Goal: Task Accomplishment & Management: Manage account settings

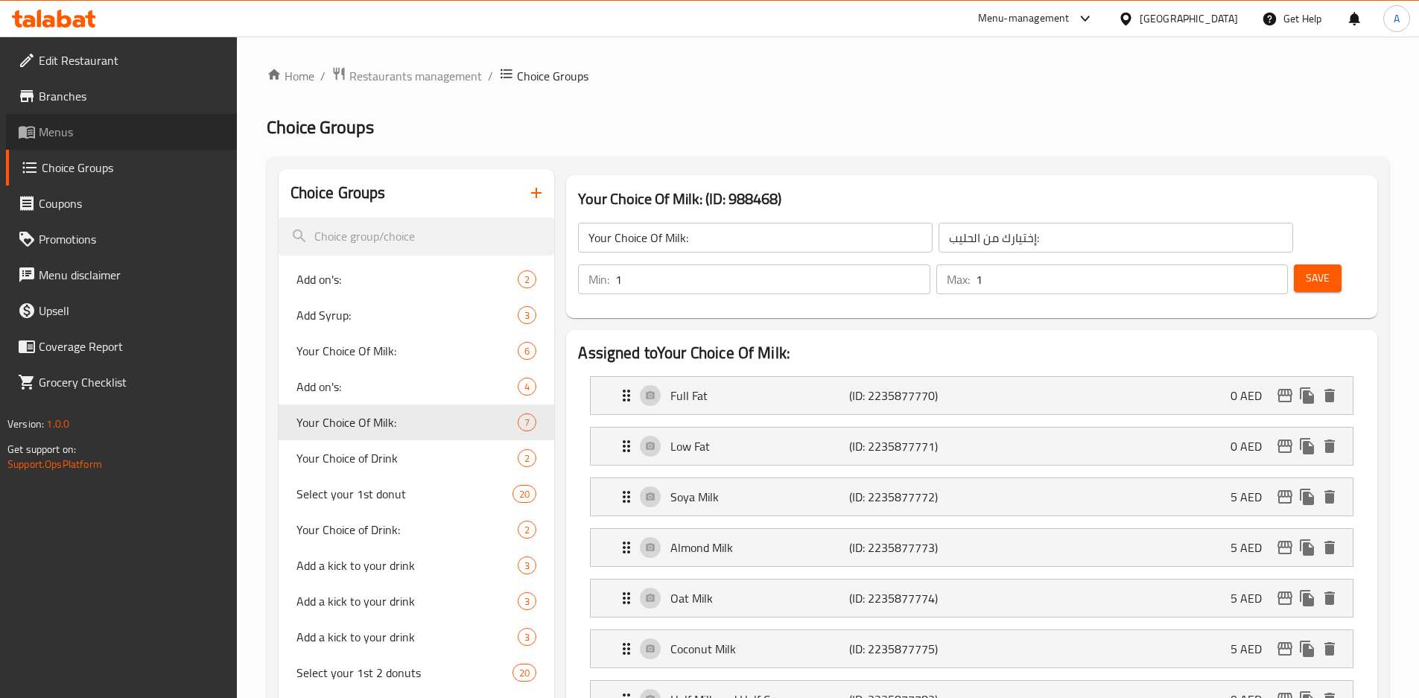
click at [49, 136] on span "Menus" at bounding box center [132, 132] width 186 height 18
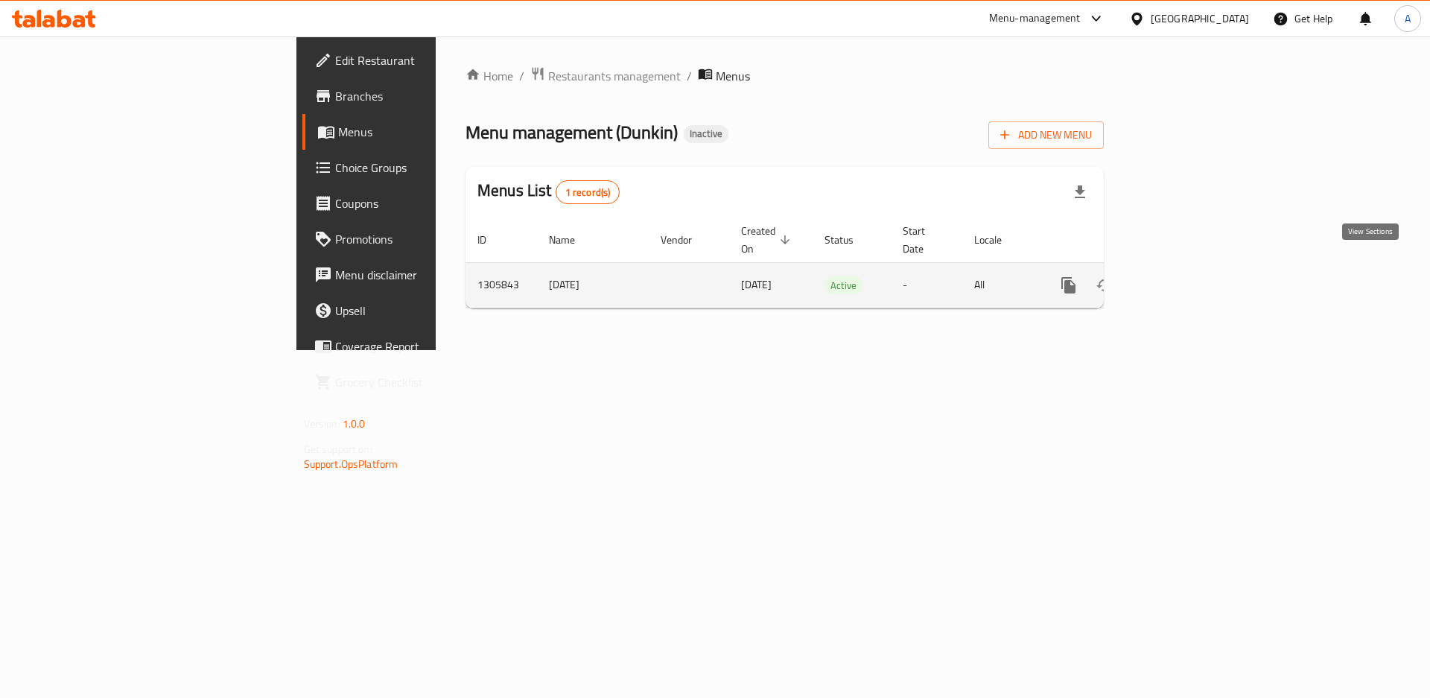
click at [1185, 276] on icon "enhanced table" at bounding box center [1176, 285] width 18 height 18
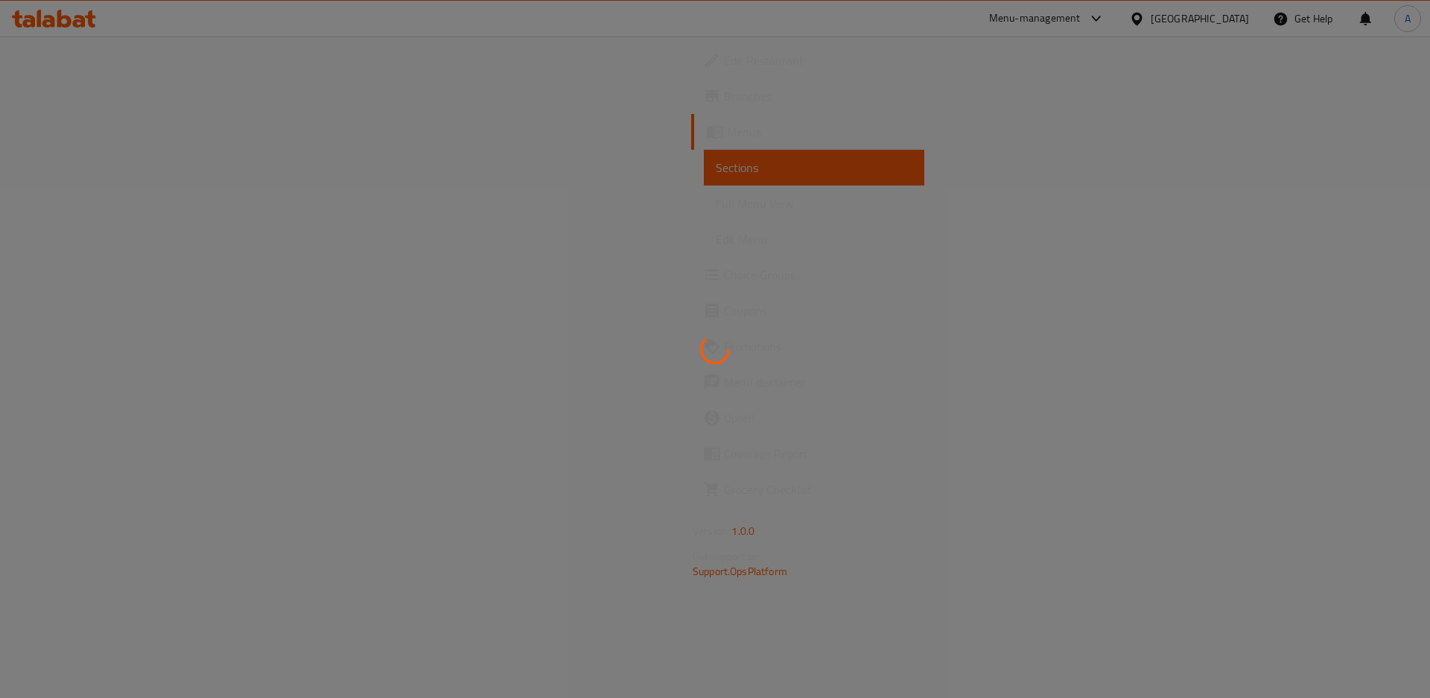
click at [88, 208] on div at bounding box center [715, 349] width 1430 height 698
click at [140, 205] on div at bounding box center [715, 349] width 1430 height 698
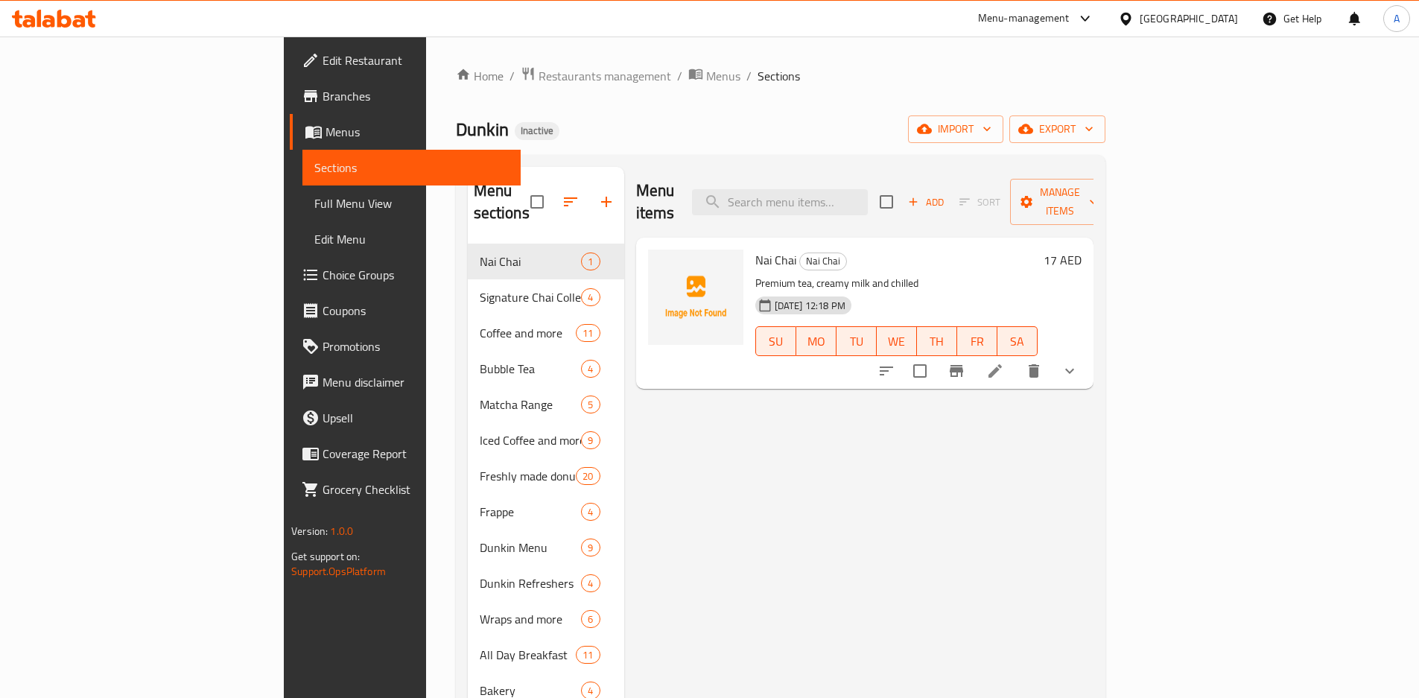
click at [1094, 417] on div "Menu items Add Sort Manage items Nai Chai Nai Chai Premium tea, creamy milk and…" at bounding box center [858, 516] width 469 height 698
click at [302, 217] on link "Full Menu View" at bounding box center [411, 204] width 218 height 36
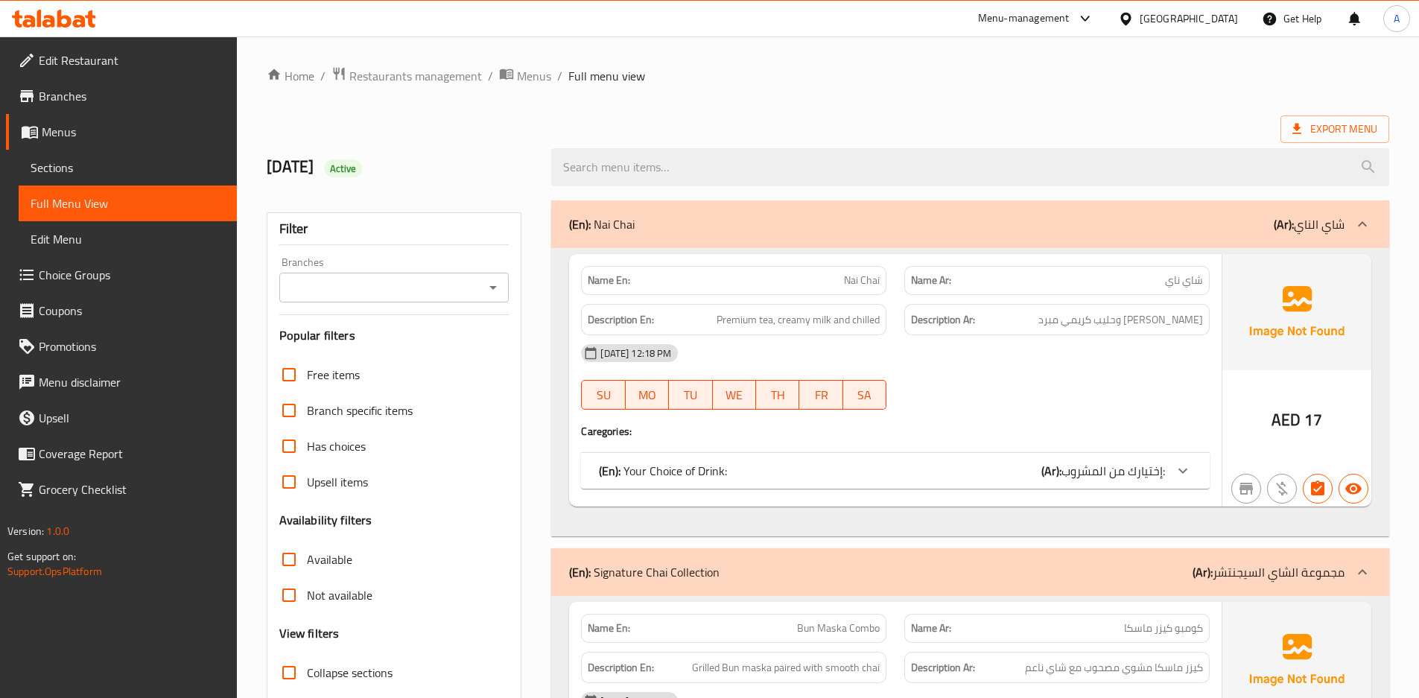
scroll to position [292, 0]
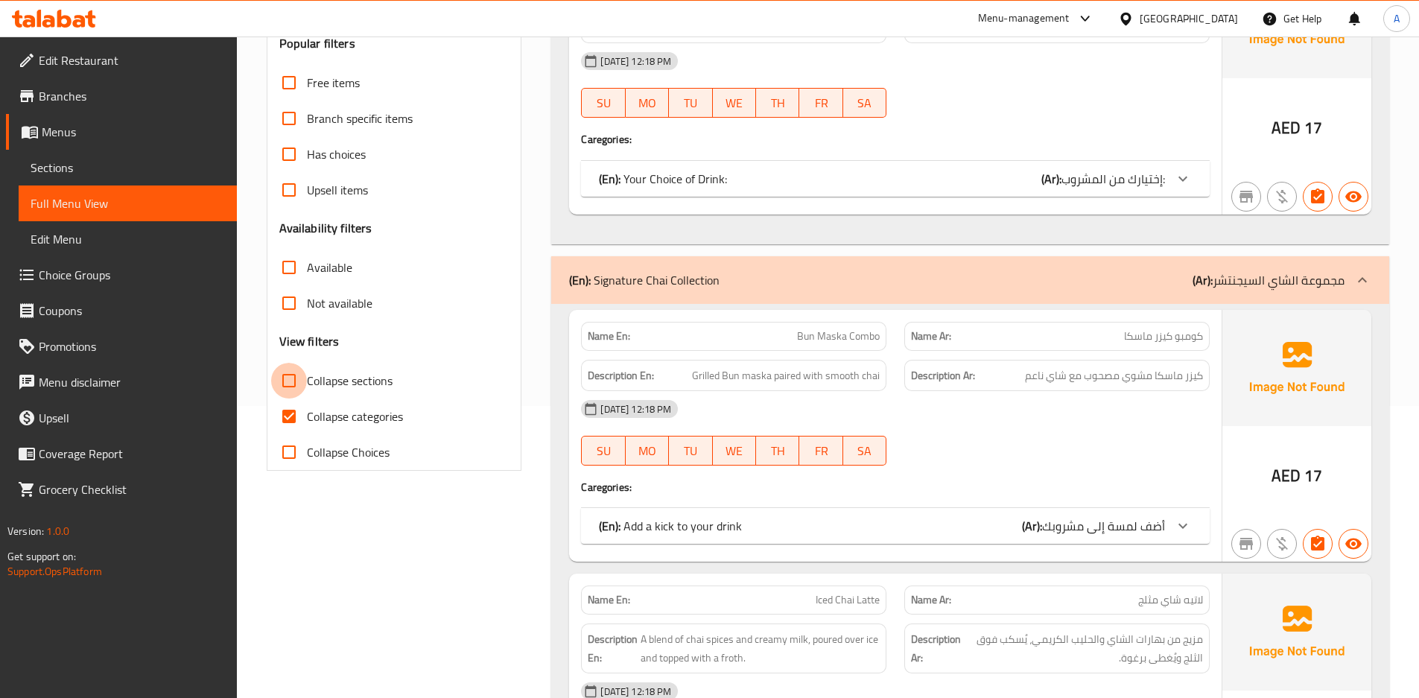
click at [306, 390] on input "Collapse sections" at bounding box center [289, 381] width 36 height 36
checkbox input "true"
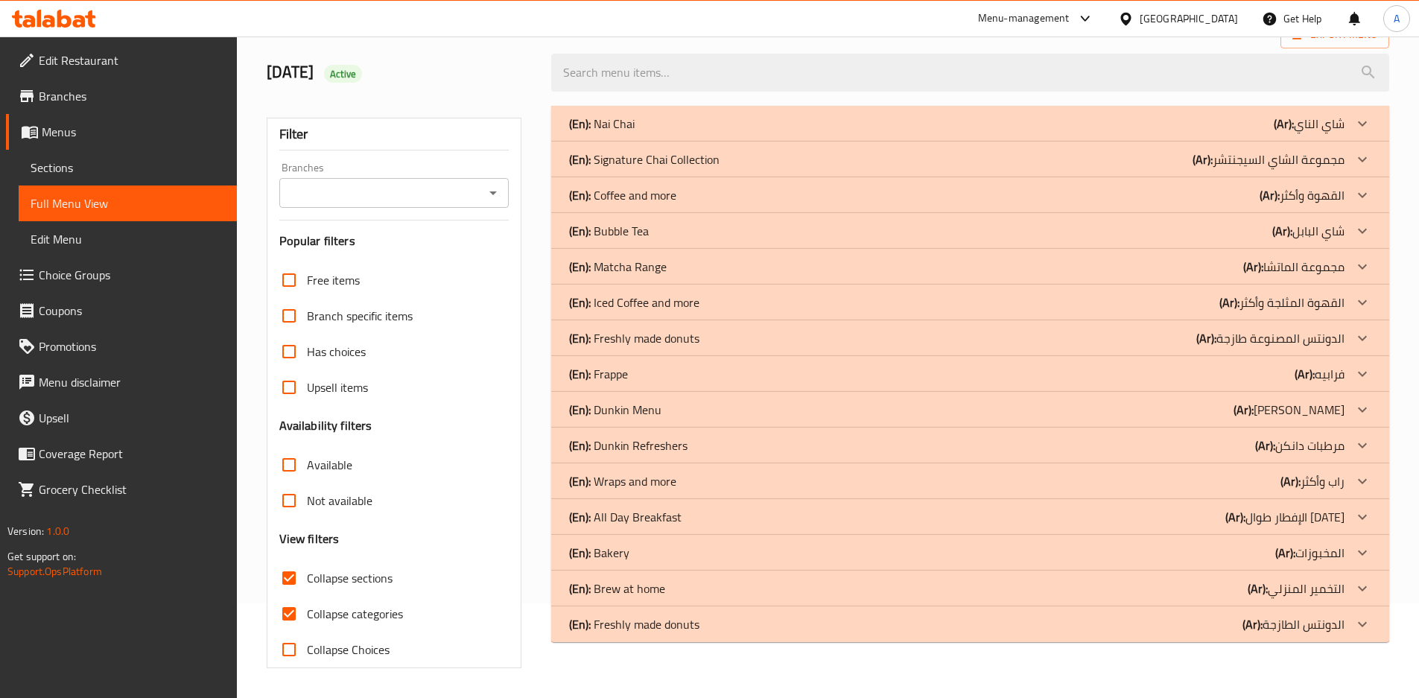
scroll to position [95, 0]
click at [672, 133] on div "(En): Matcha Range (Ar): مجموعة الماتشا" at bounding box center [957, 124] width 776 height 18
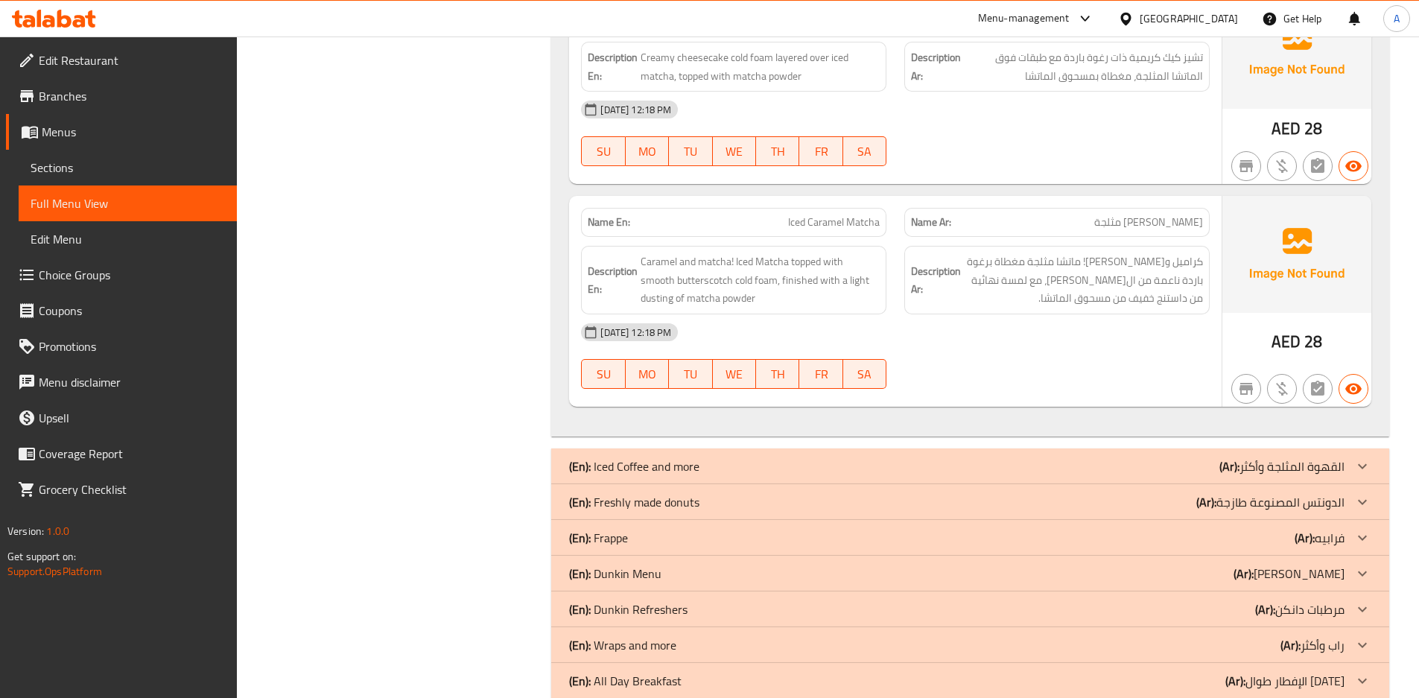
scroll to position [1062, 0]
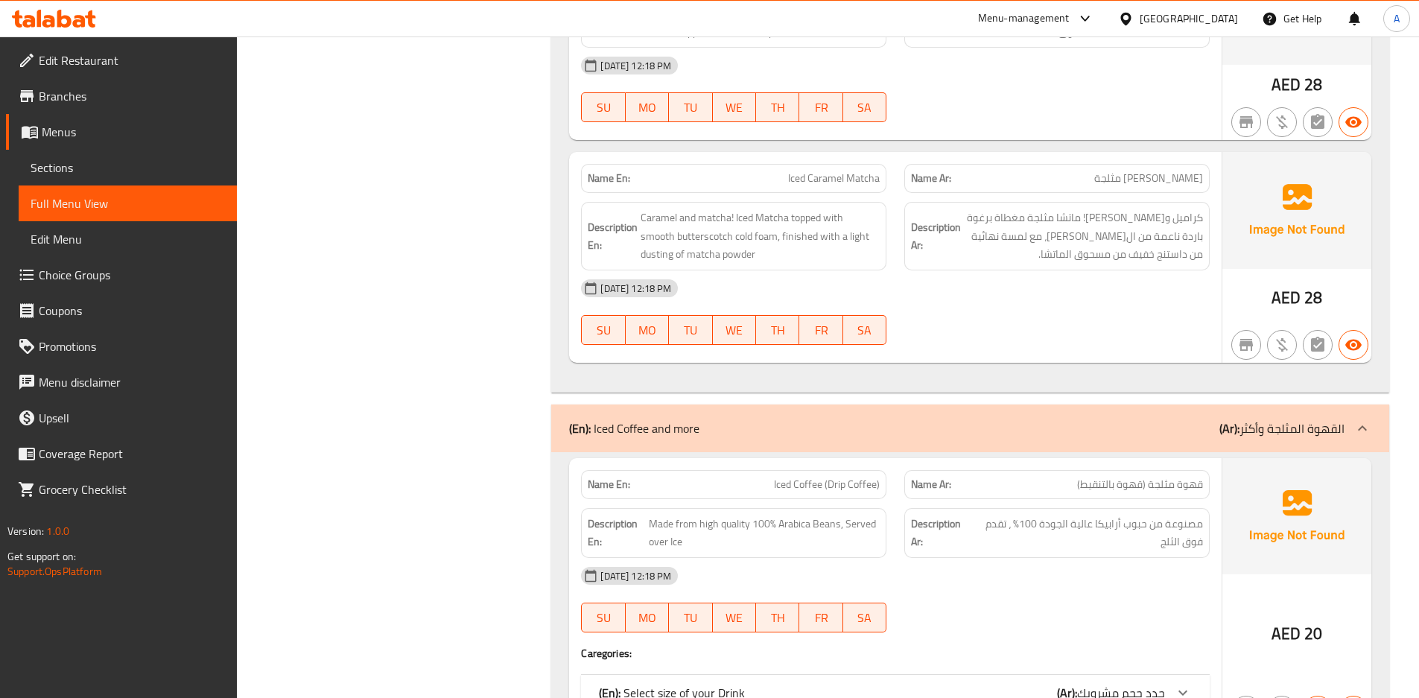
scroll to position [1106, 0]
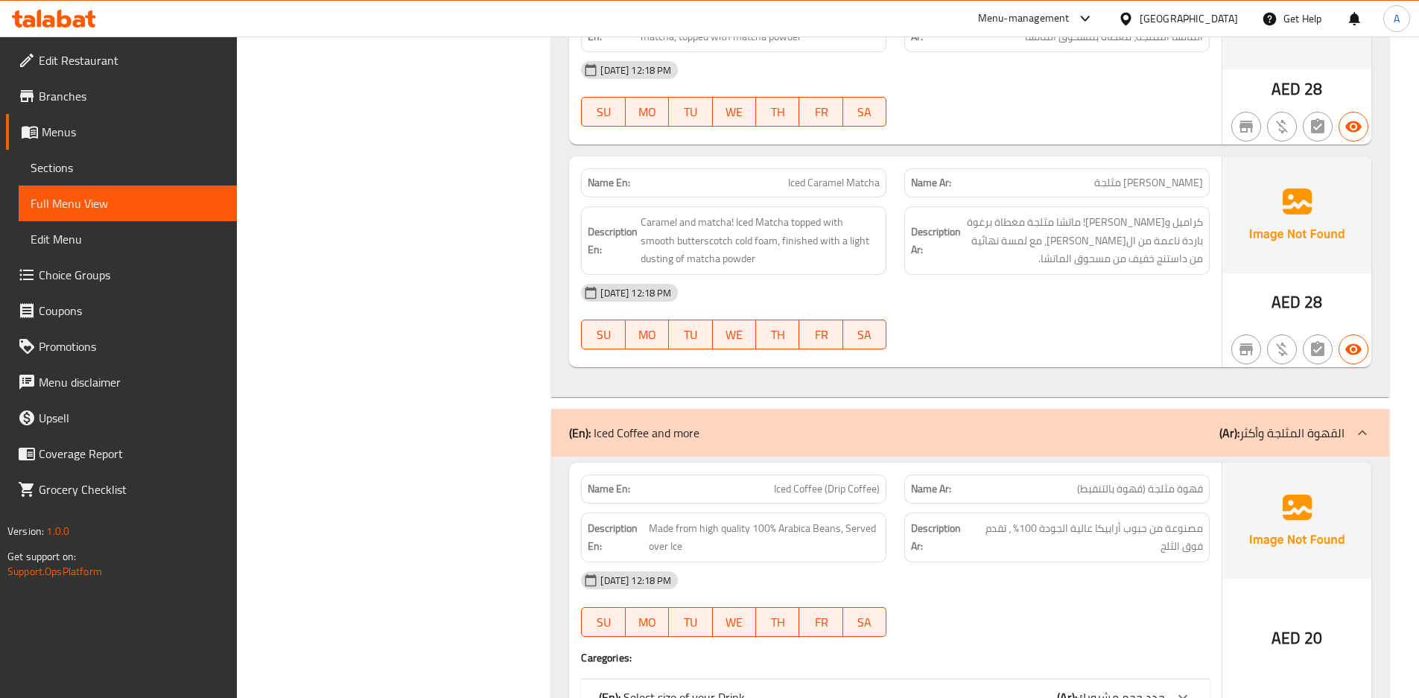
scroll to position [1111, 0]
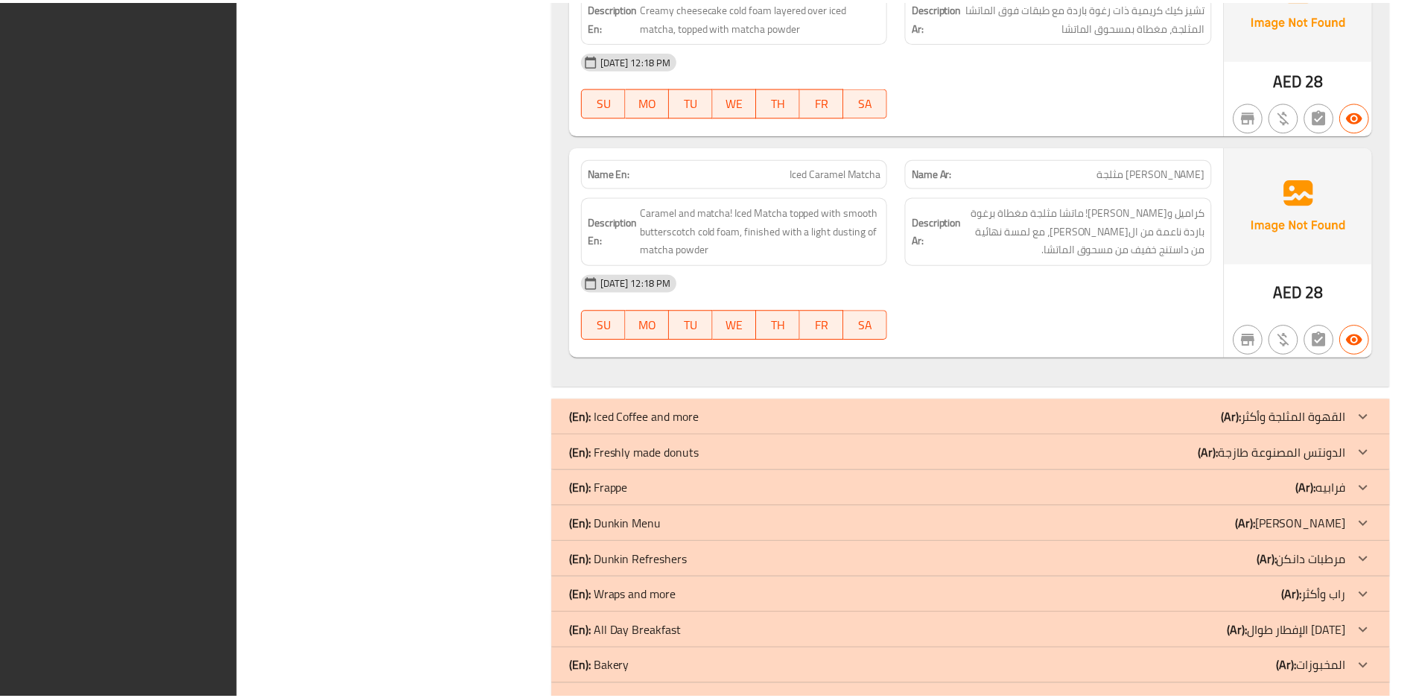
scroll to position [1185, 0]
